Goal: Task Accomplishment & Management: Use online tool/utility

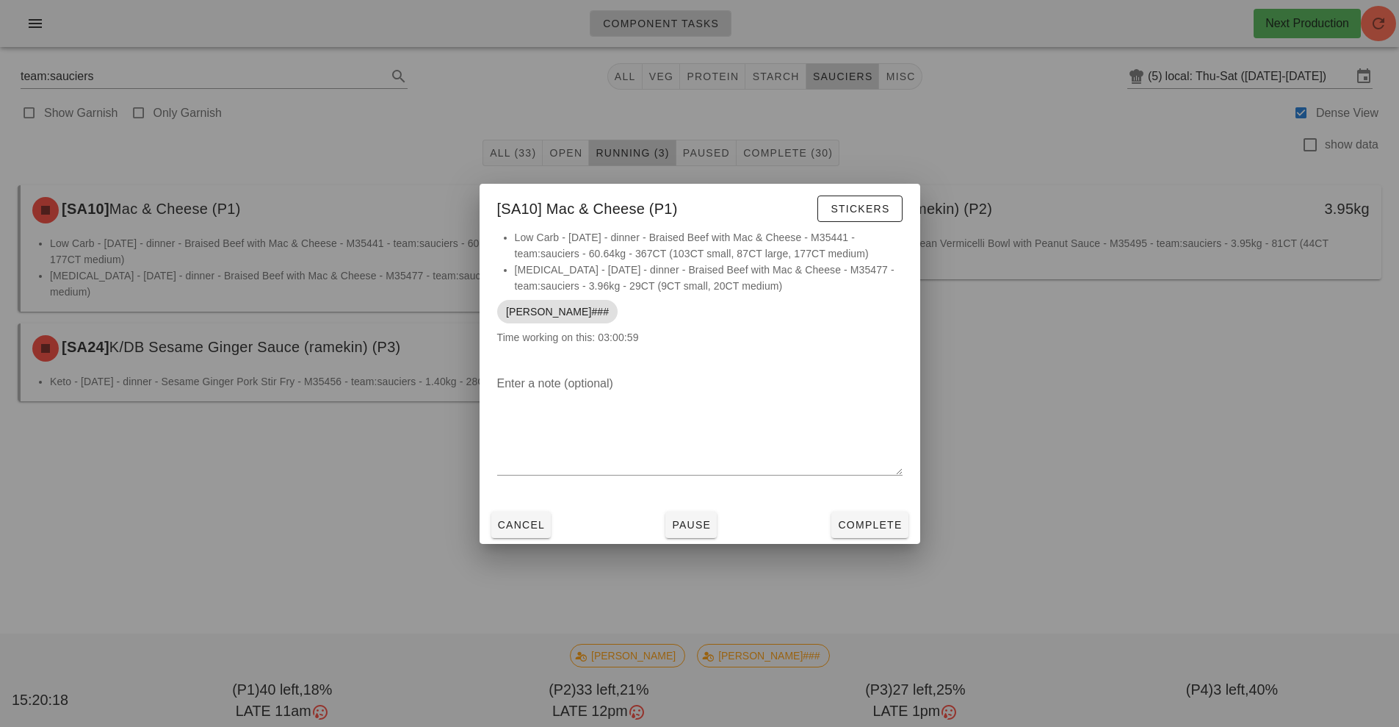
click at [870, 239] on li "Low Carb - [DATE] - dinner - Braised Beef with Mac & Cheese - M35441 - team:sau…" at bounding box center [709, 245] width 388 height 32
click at [895, 215] on button "Stickers" at bounding box center [860, 208] width 84 height 26
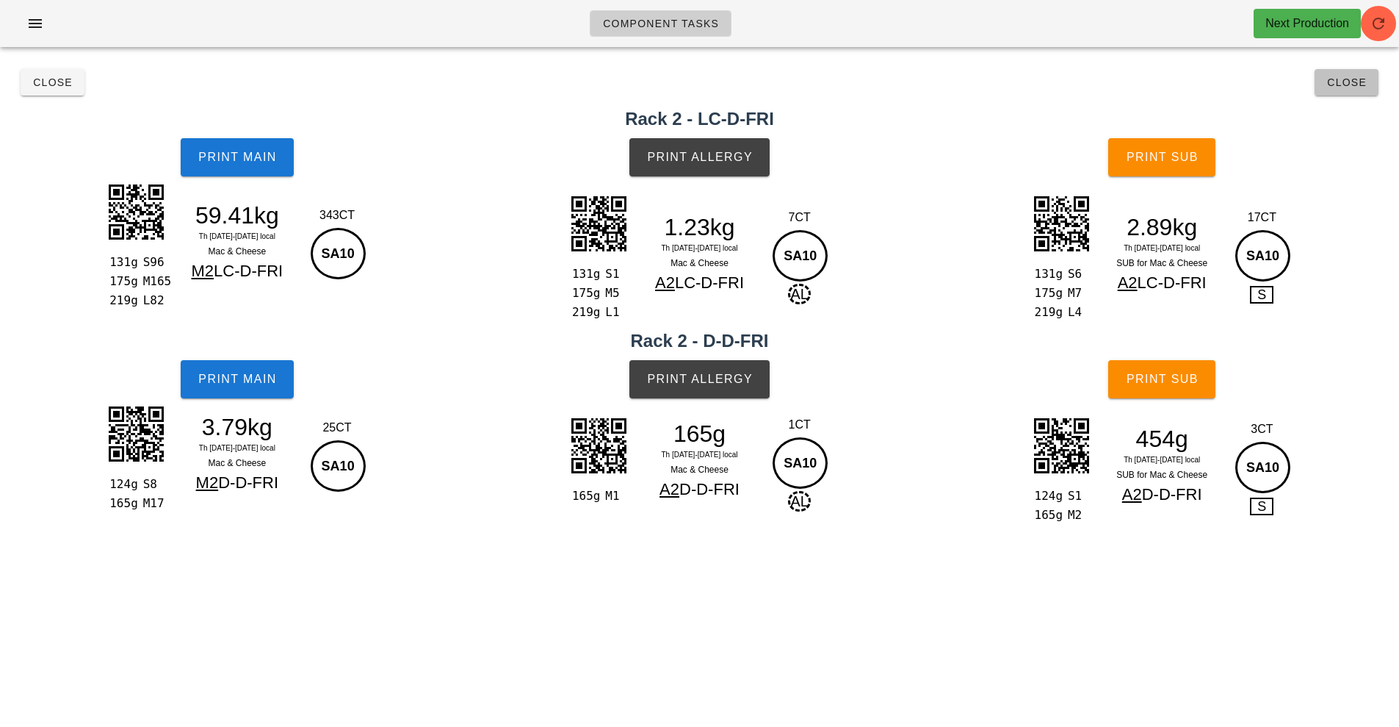
click at [1341, 85] on span "Close" at bounding box center [1347, 82] width 40 height 12
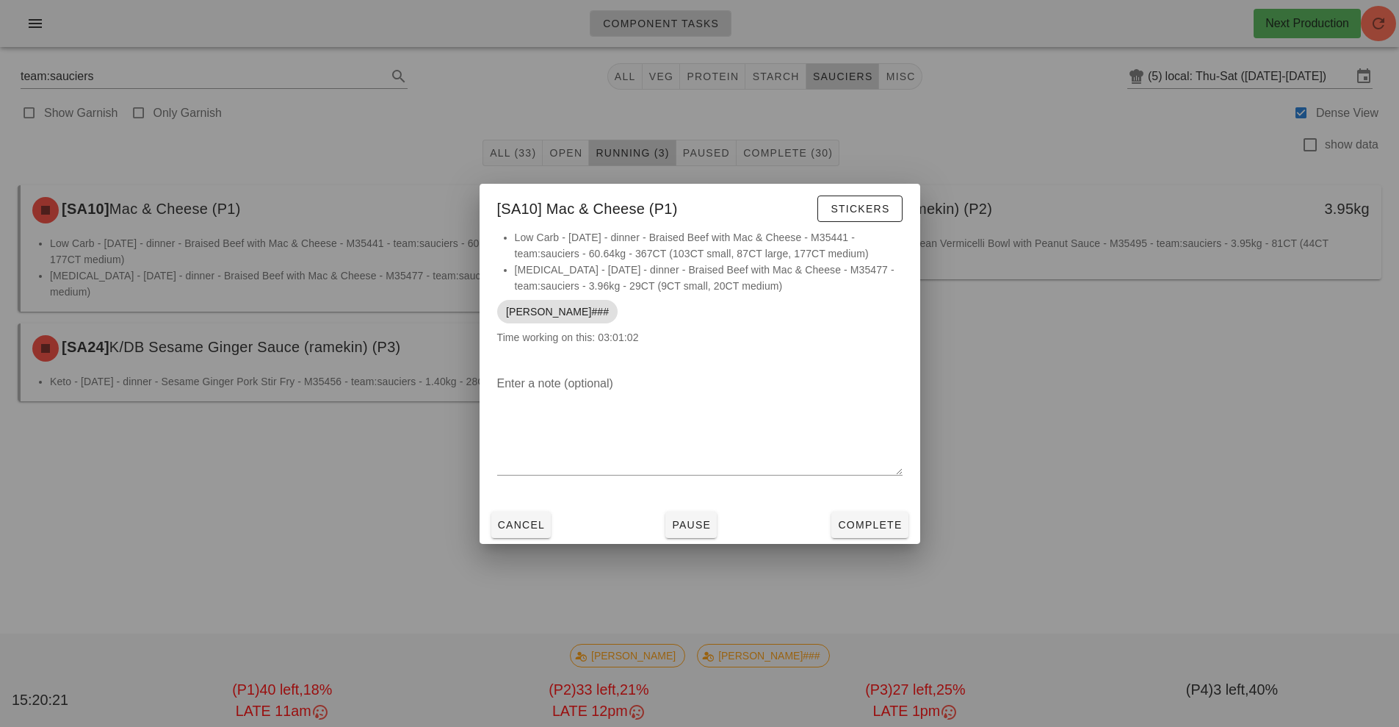
click at [1035, 361] on div at bounding box center [699, 363] width 1399 height 727
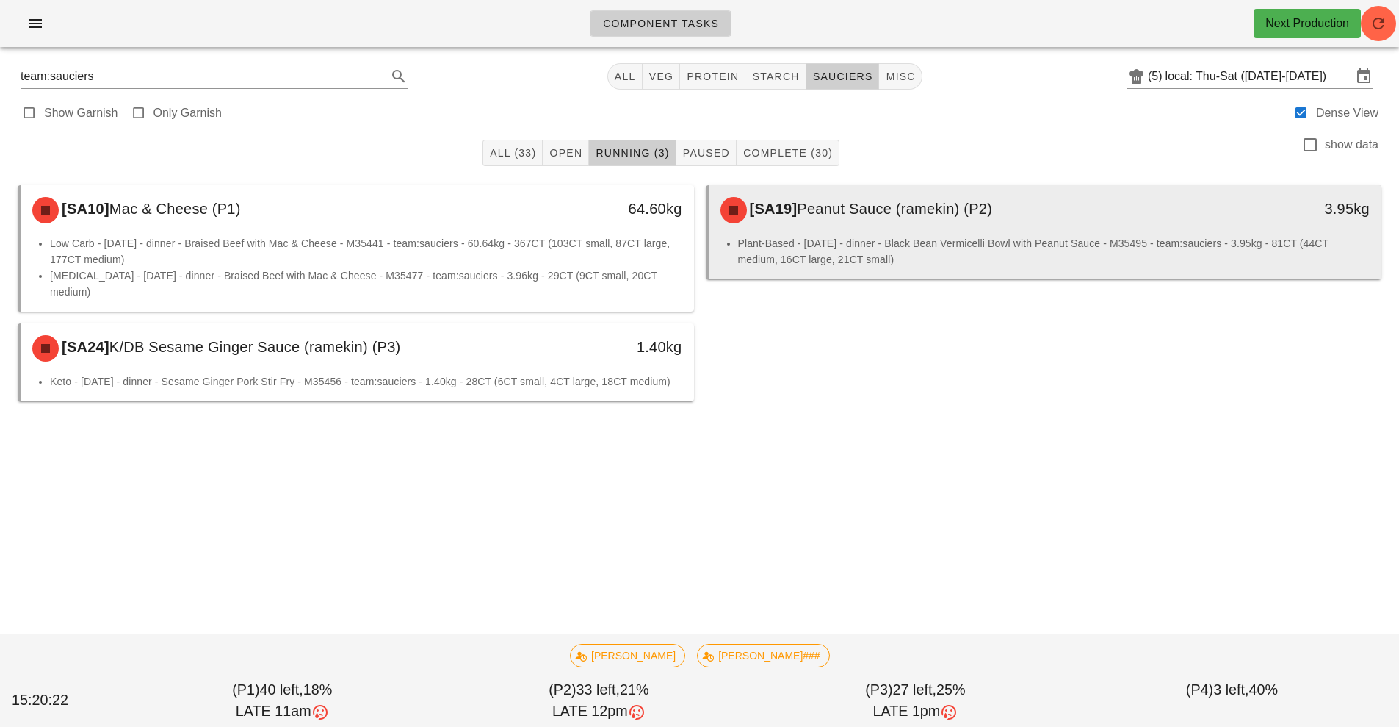
click at [1068, 232] on div "[SA19] Peanut Sauce (ramekin) (P2) 3.95kg" at bounding box center [1046, 210] width 674 height 50
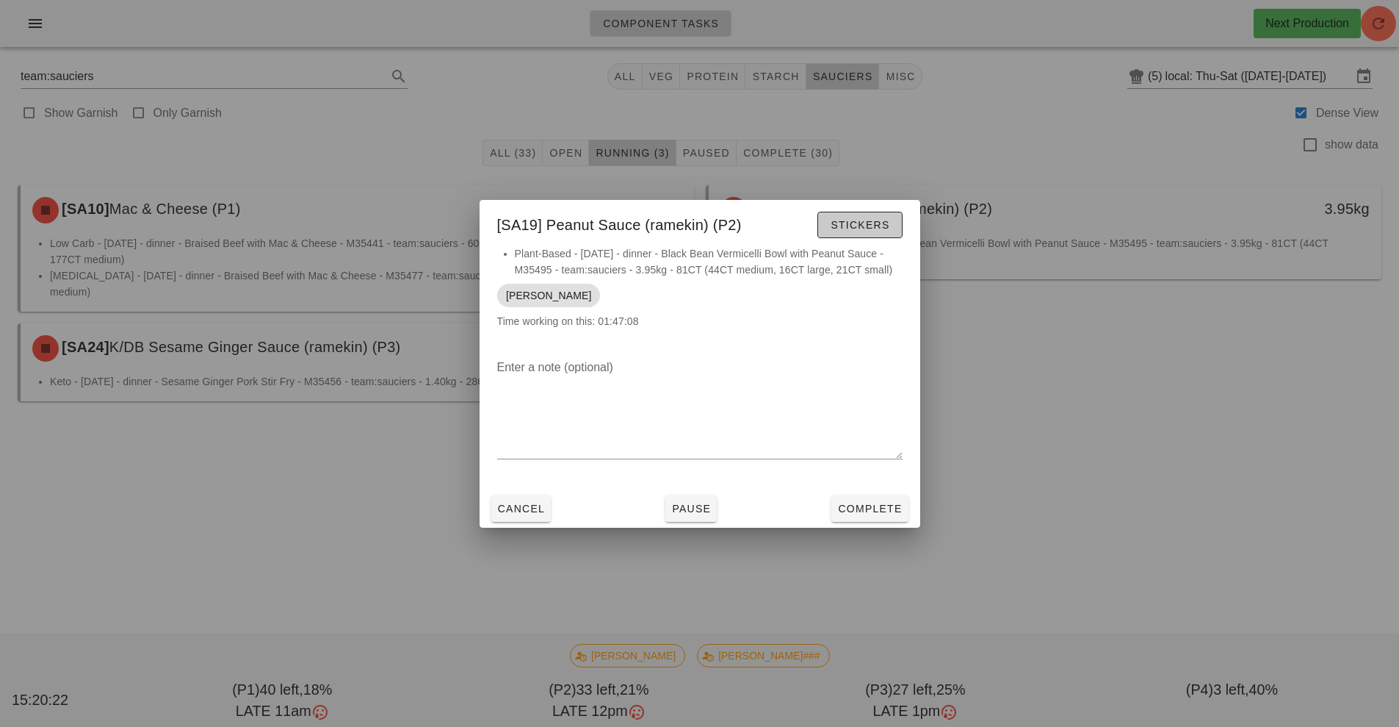
click at [890, 227] on button "Stickers" at bounding box center [860, 225] width 84 height 26
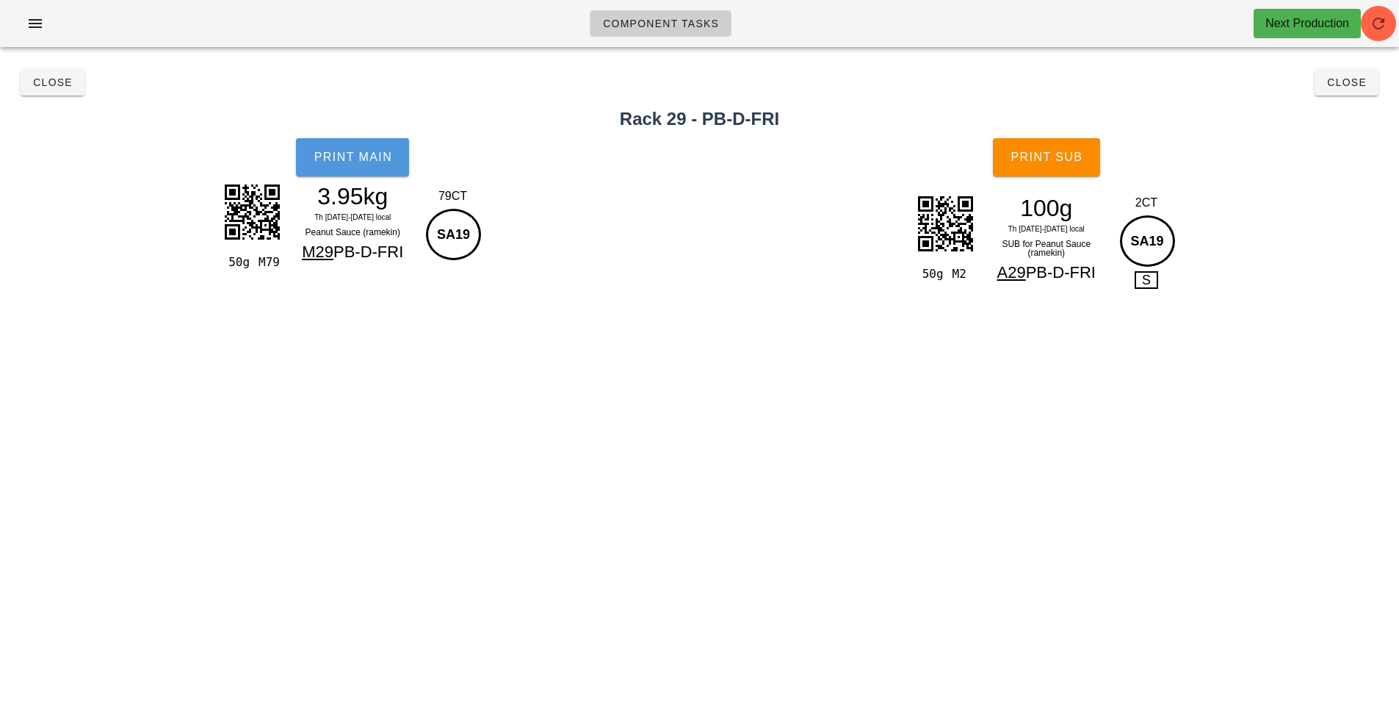
click at [374, 164] on button "Print Main" at bounding box center [352, 157] width 113 height 38
click at [1090, 173] on button "Print Sub" at bounding box center [1046, 157] width 107 height 38
click at [1334, 79] on span "Close" at bounding box center [1347, 82] width 40 height 12
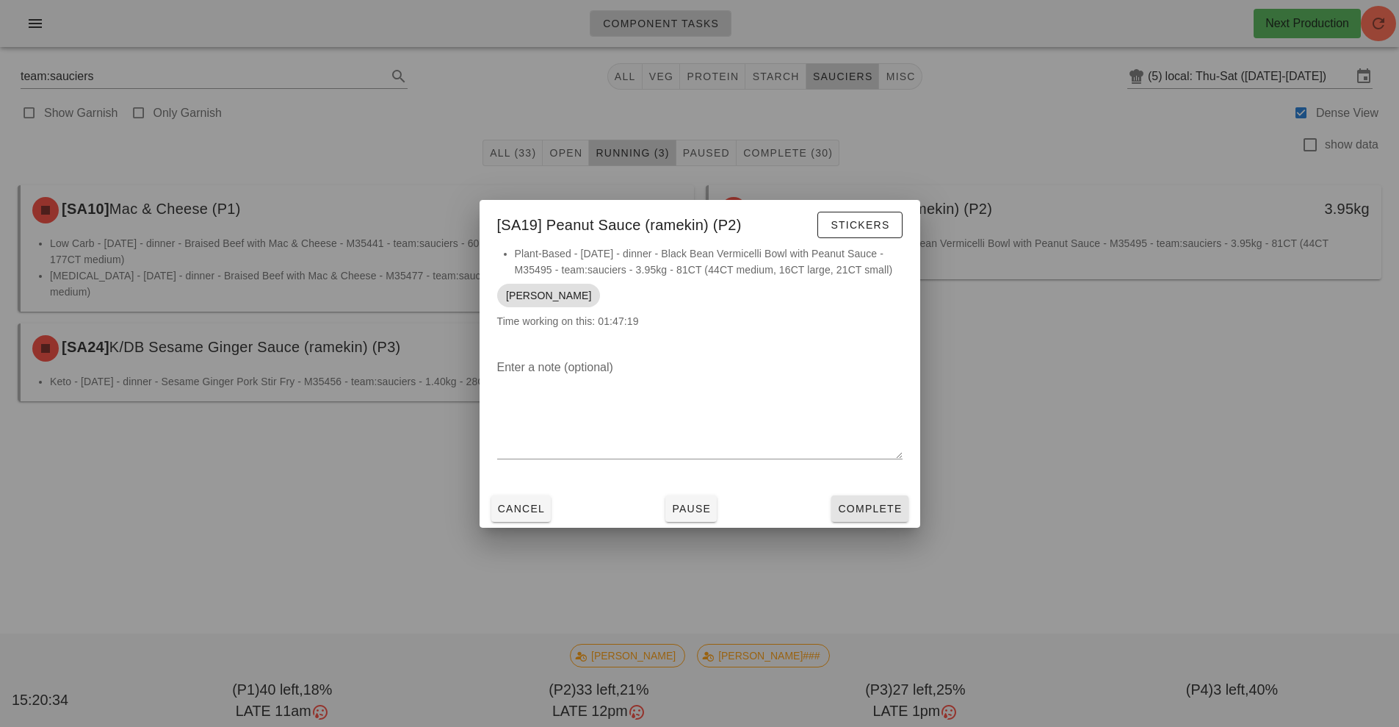
click at [895, 511] on span "Complete" at bounding box center [869, 508] width 65 height 12
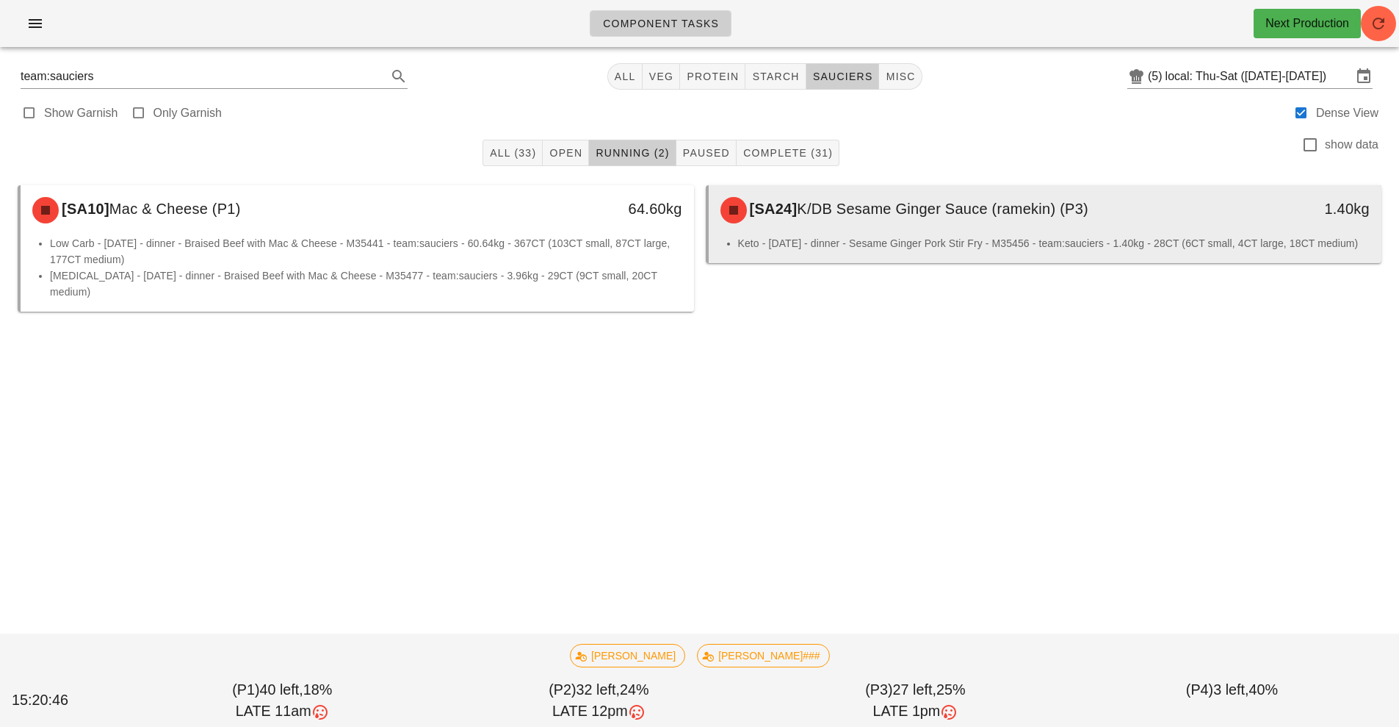
click at [967, 221] on div "[SA24] K/DB Sesame Ginger Sauce (ramekin) (P3)" at bounding box center [962, 210] width 500 height 44
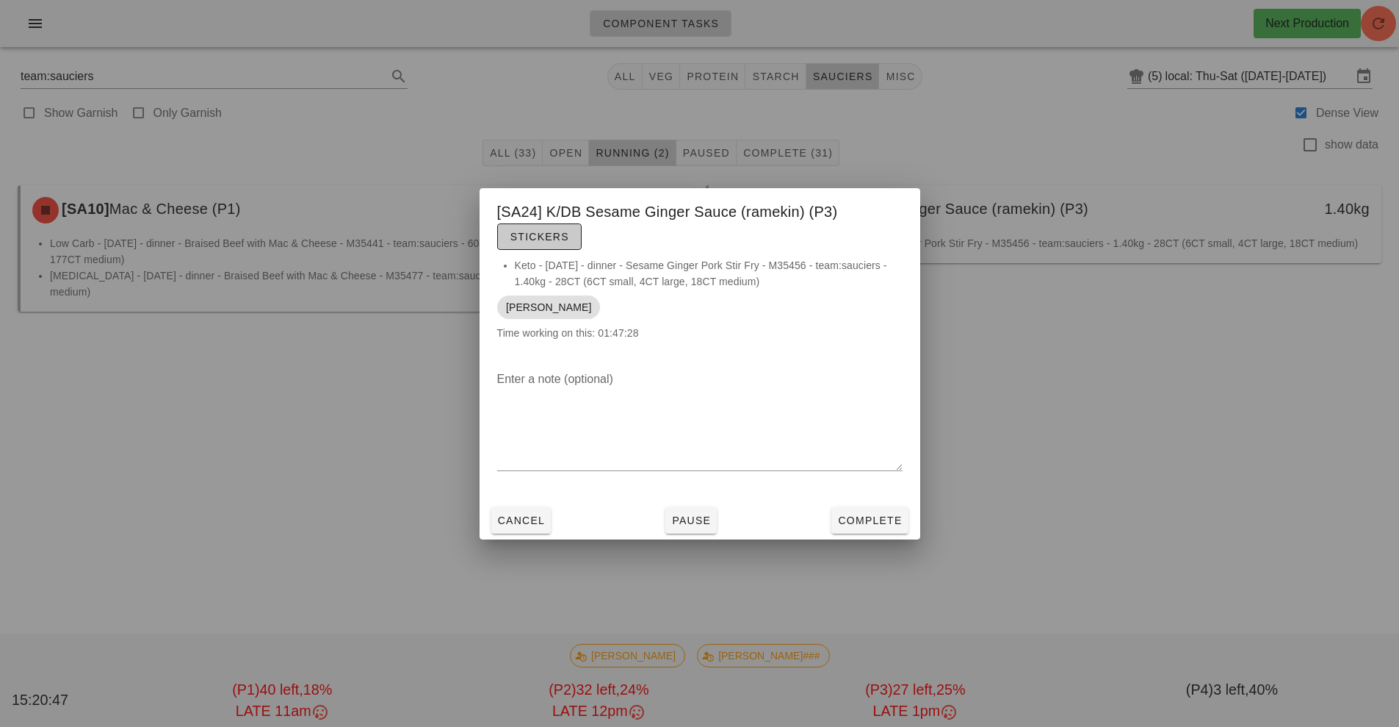
click at [553, 231] on span "Stickers" at bounding box center [540, 237] width 60 height 12
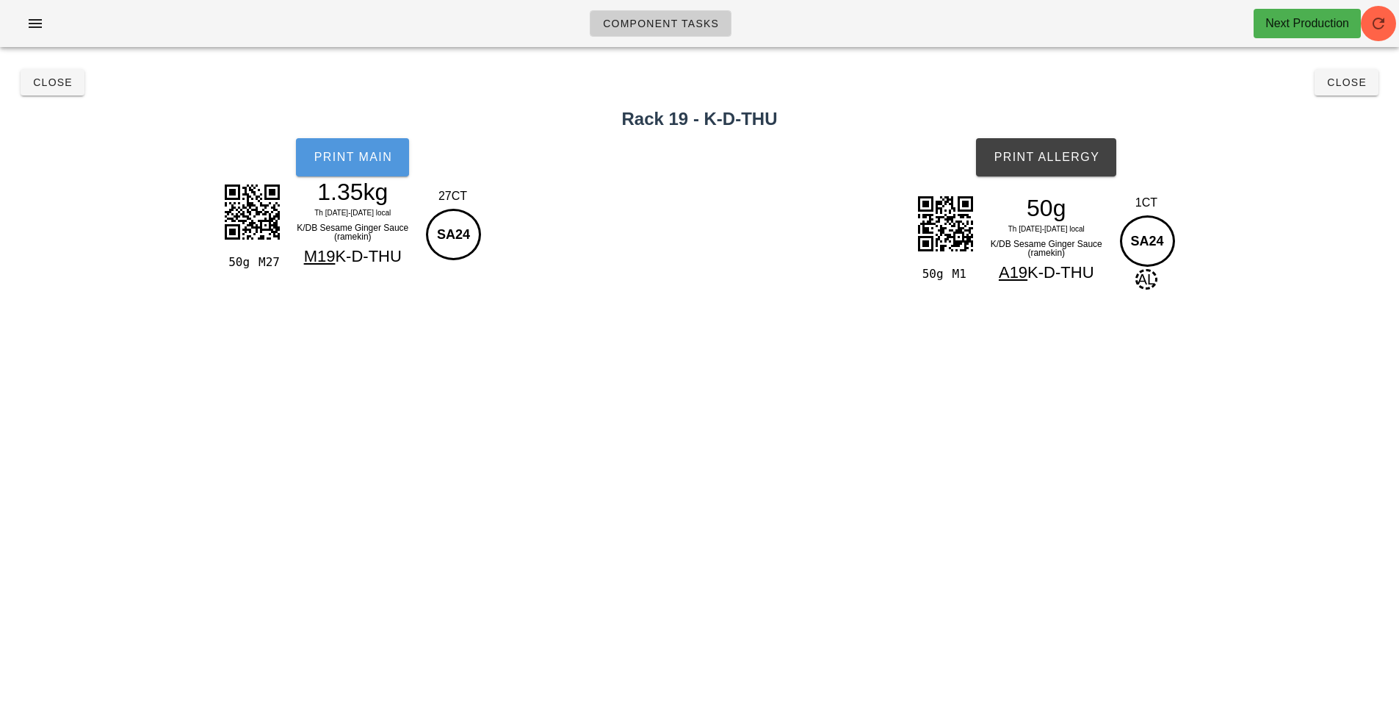
click at [394, 175] on button "Print Main" at bounding box center [352, 157] width 113 height 38
click at [1071, 165] on button "Print Allergy" at bounding box center [1046, 157] width 140 height 38
click at [1348, 95] on button "Close" at bounding box center [1347, 82] width 64 height 26
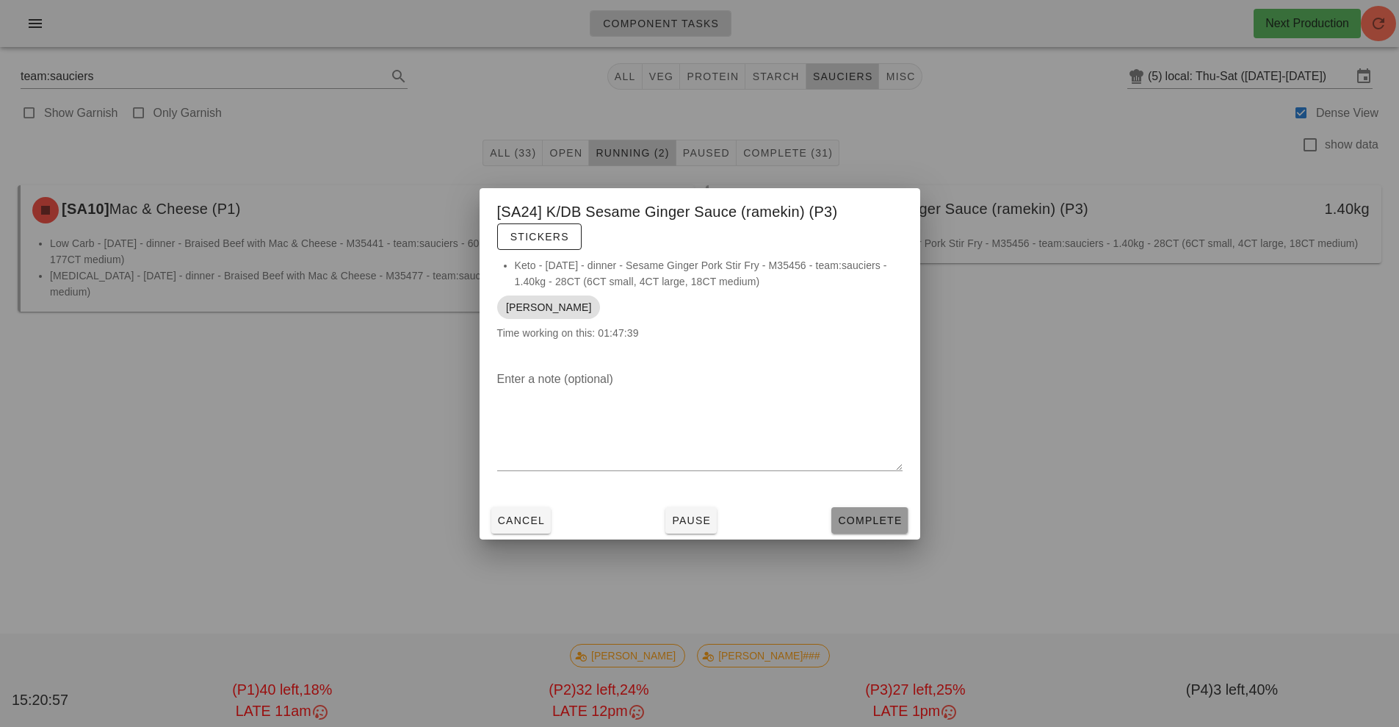
click at [904, 512] on button "Complete" at bounding box center [870, 520] width 76 height 26
